Goal: Complete application form

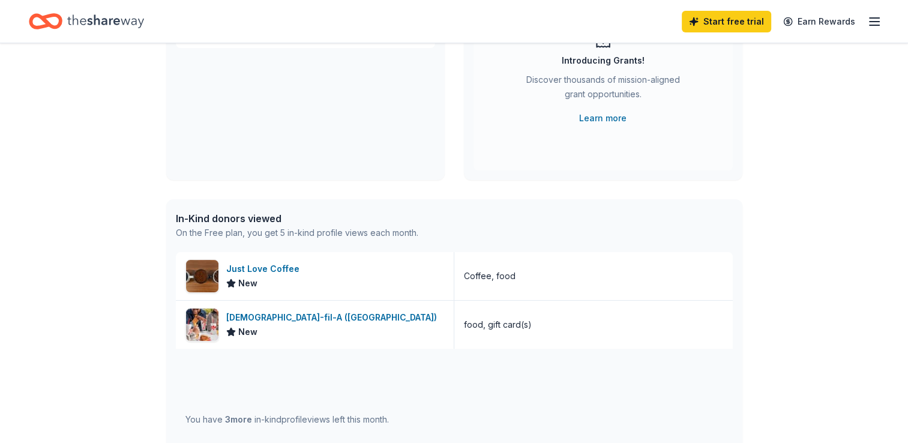
scroll to position [180, 0]
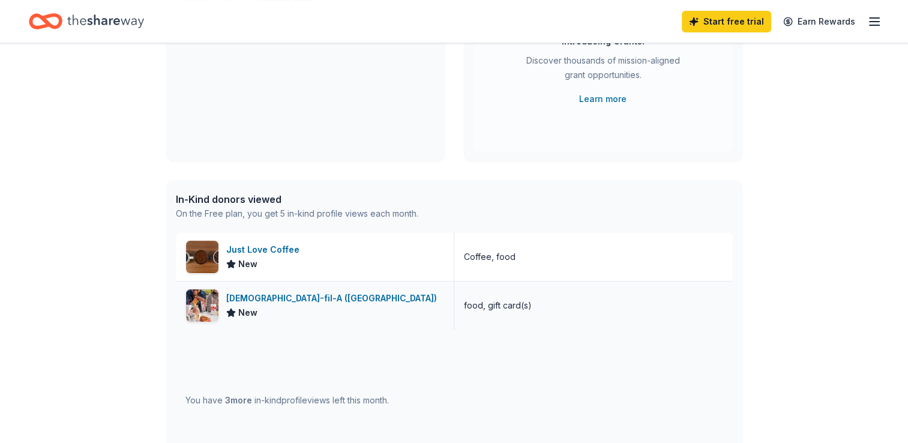
click at [250, 301] on div "[DEMOGRAPHIC_DATA]-fil-A ([GEOGRAPHIC_DATA])" at bounding box center [333, 298] width 215 height 14
click at [874, 24] on icon "button" at bounding box center [874, 21] width 14 height 14
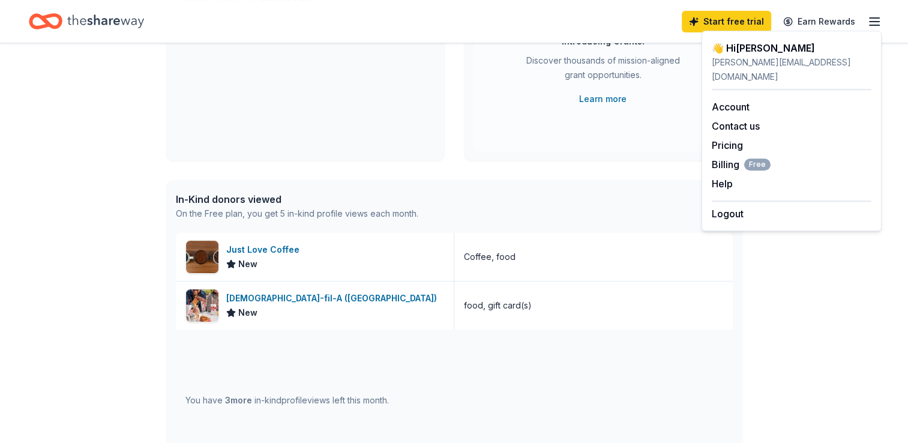
click at [572, 175] on div "👋 Hi [PERSON_NAME] In-Kind Create new event Youth Track Challenge - Run to Win …" at bounding box center [454, 282] width 614 height 838
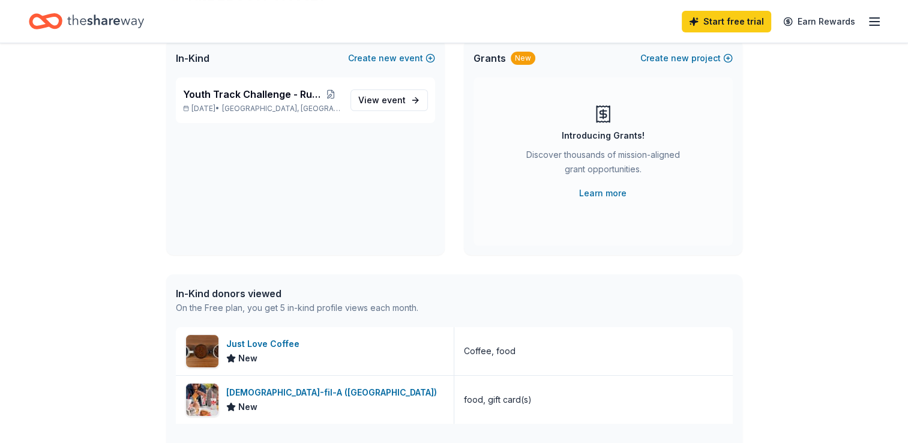
scroll to position [0, 0]
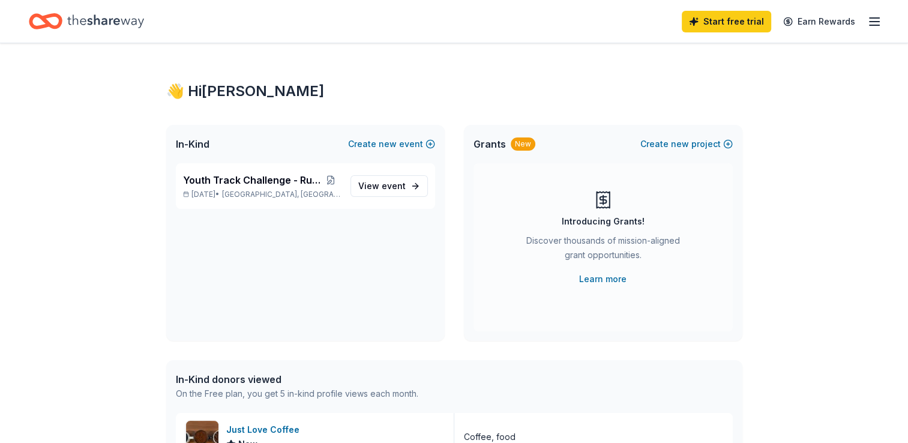
click at [872, 27] on icon "button" at bounding box center [874, 21] width 14 height 14
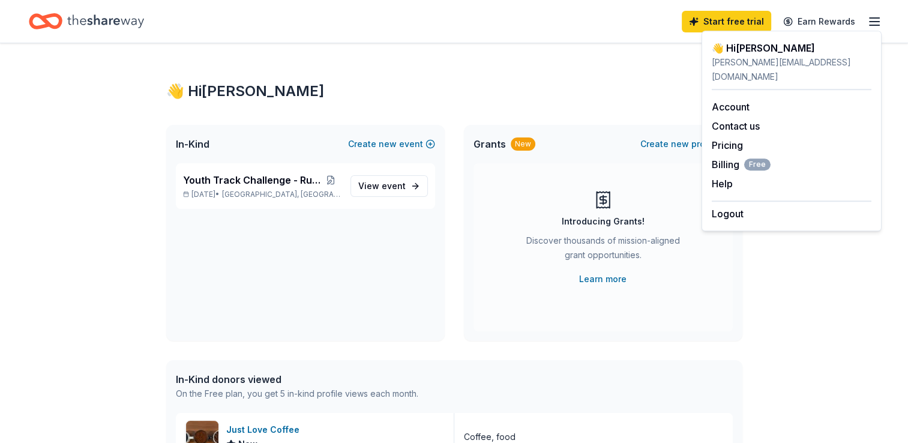
click at [872, 27] on icon "button" at bounding box center [874, 21] width 14 height 14
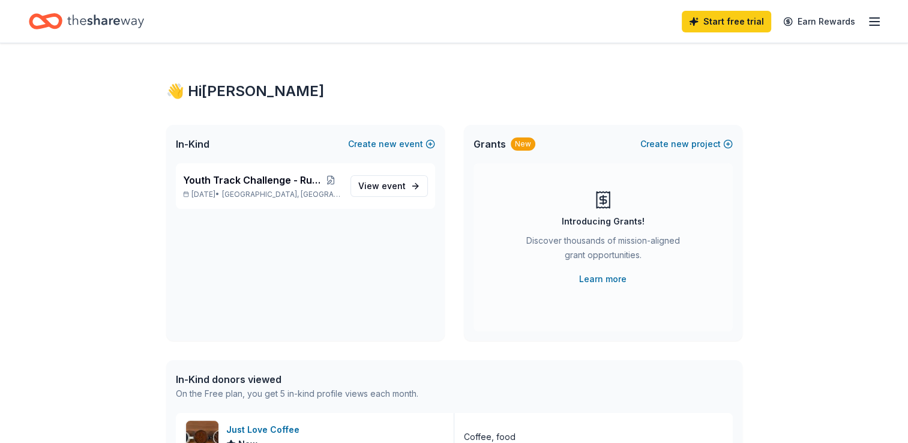
click at [879, 22] on line "button" at bounding box center [874, 22] width 10 height 0
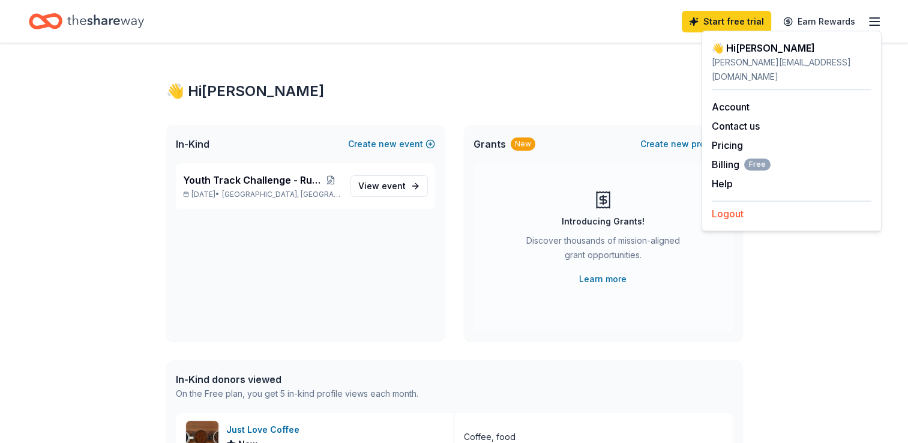
click at [729, 206] on button "Logout" at bounding box center [728, 213] width 32 height 14
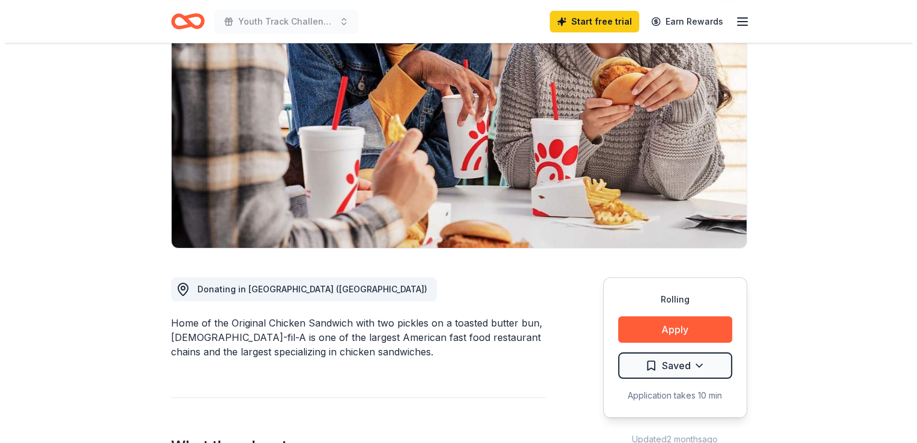
scroll to position [180, 0]
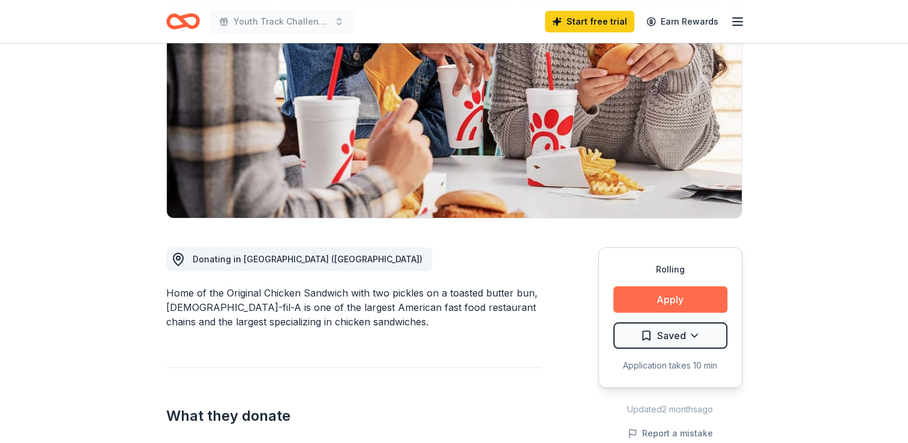
click at [667, 286] on button "Apply" at bounding box center [670, 299] width 114 height 26
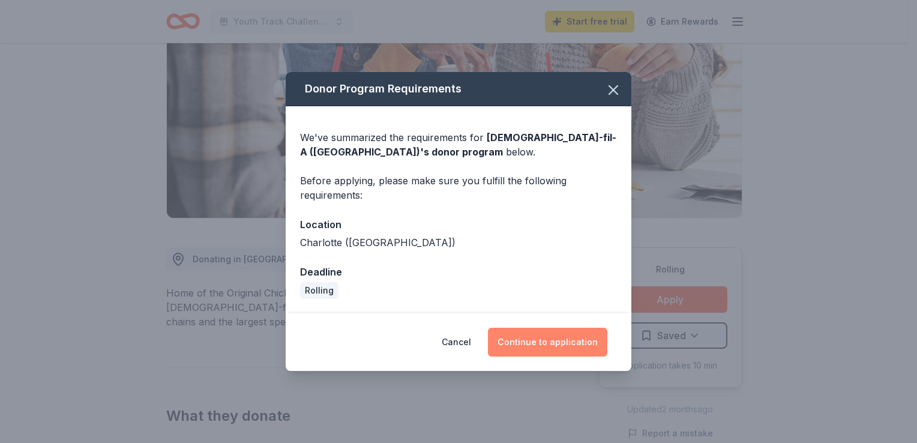
click at [545, 340] on button "Continue to application" at bounding box center [547, 342] width 119 height 29
